Goal: Information Seeking & Learning: Learn about a topic

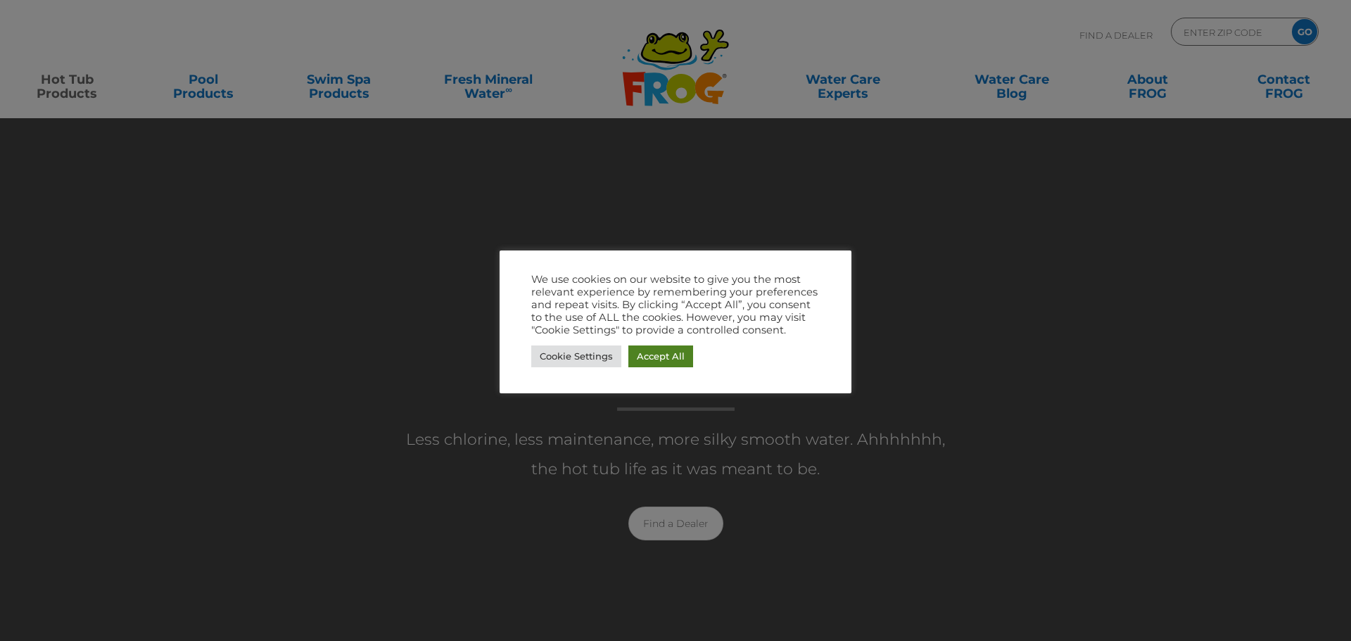
click at [669, 357] on link "Accept All" at bounding box center [660, 357] width 65 height 22
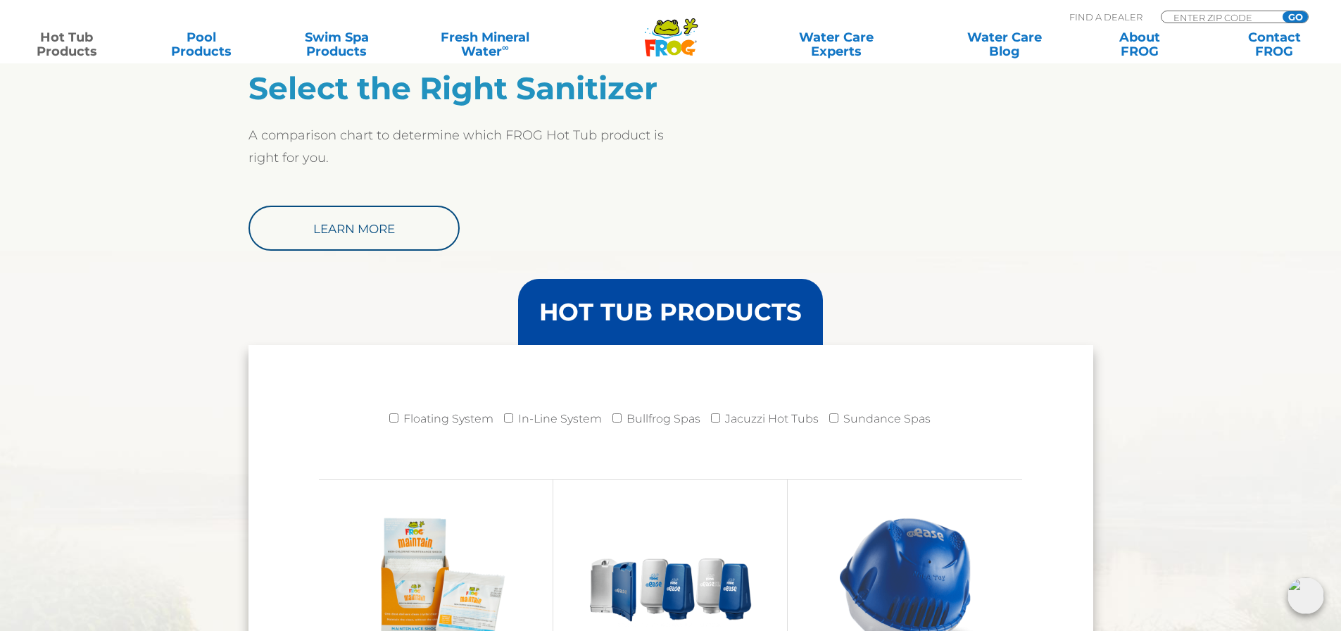
scroll to position [1056, 0]
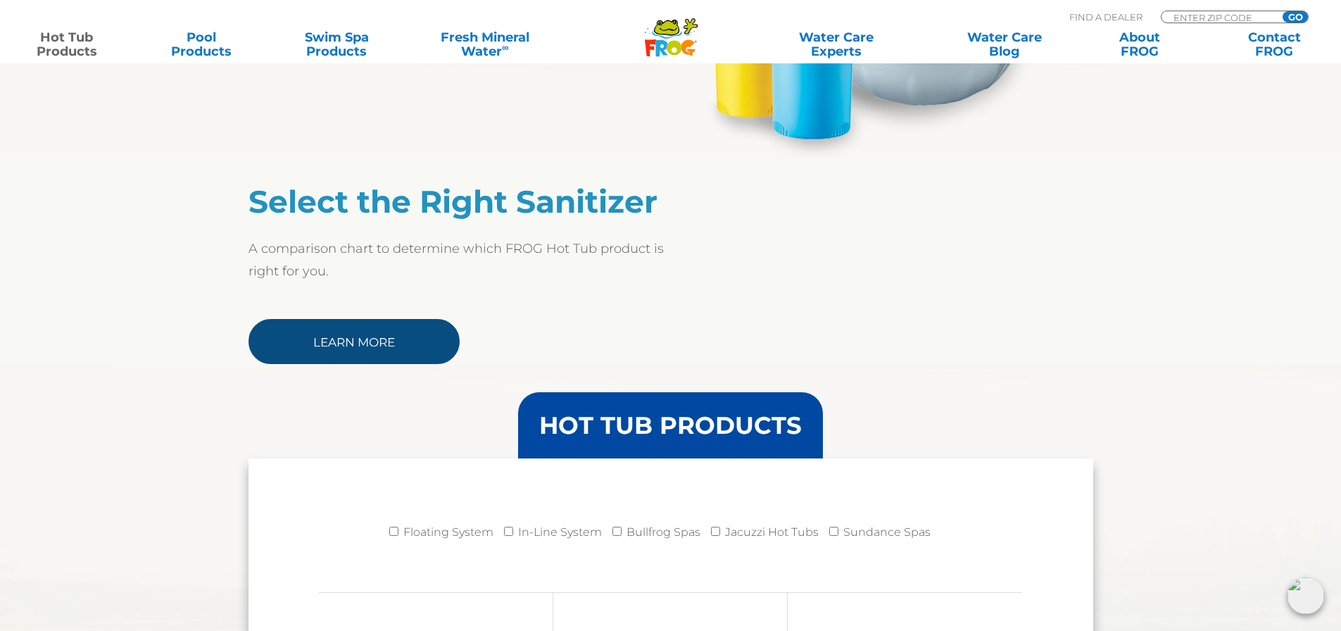
click at [366, 333] on link "Learn More" at bounding box center [353, 341] width 211 height 45
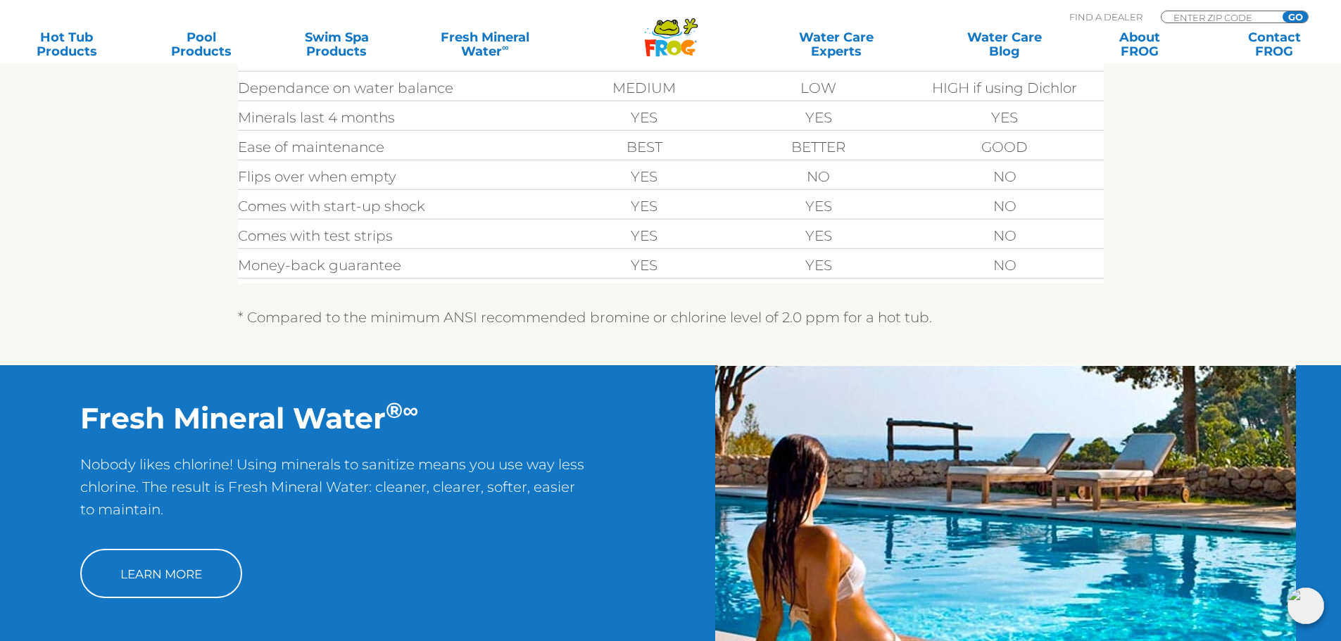
scroll to position [422, 0]
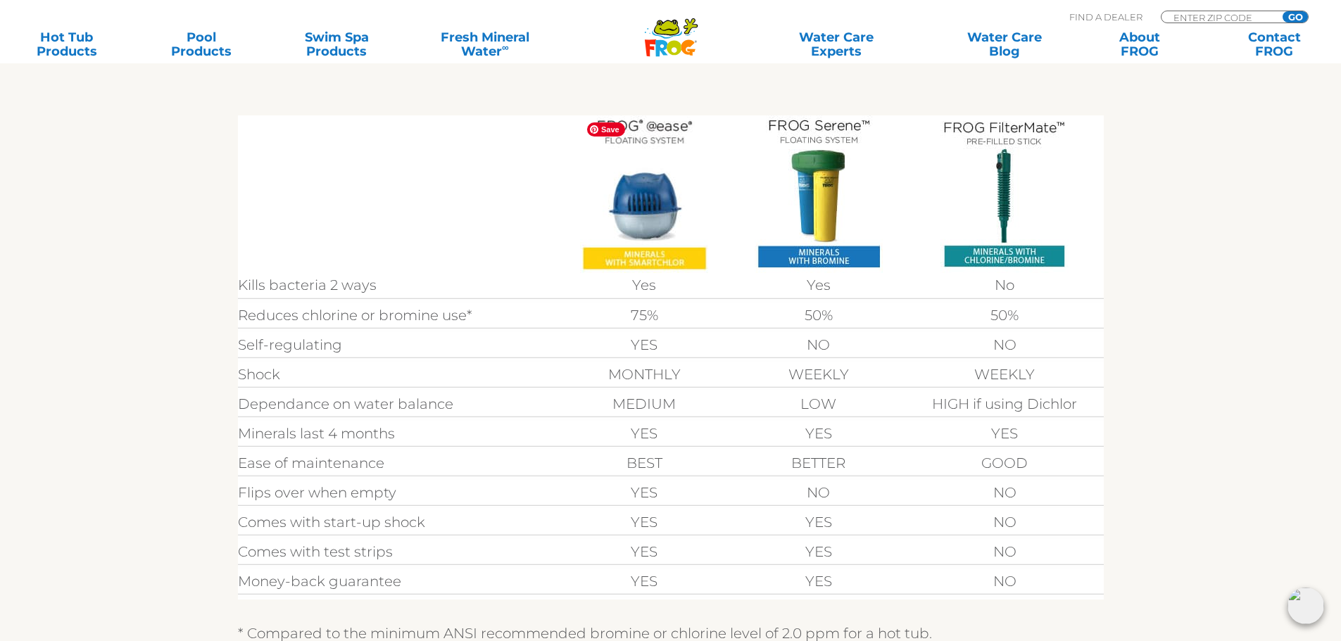
click at [656, 210] on img at bounding box center [644, 194] width 128 height 158
